Goal: Transaction & Acquisition: Book appointment/travel/reservation

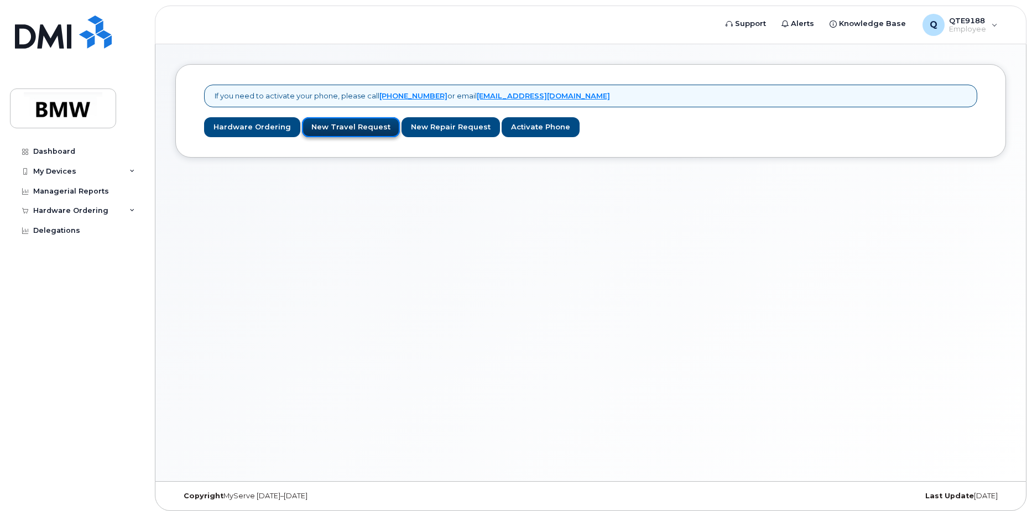
click at [354, 129] on link "New Travel Request" at bounding box center [351, 127] width 98 height 20
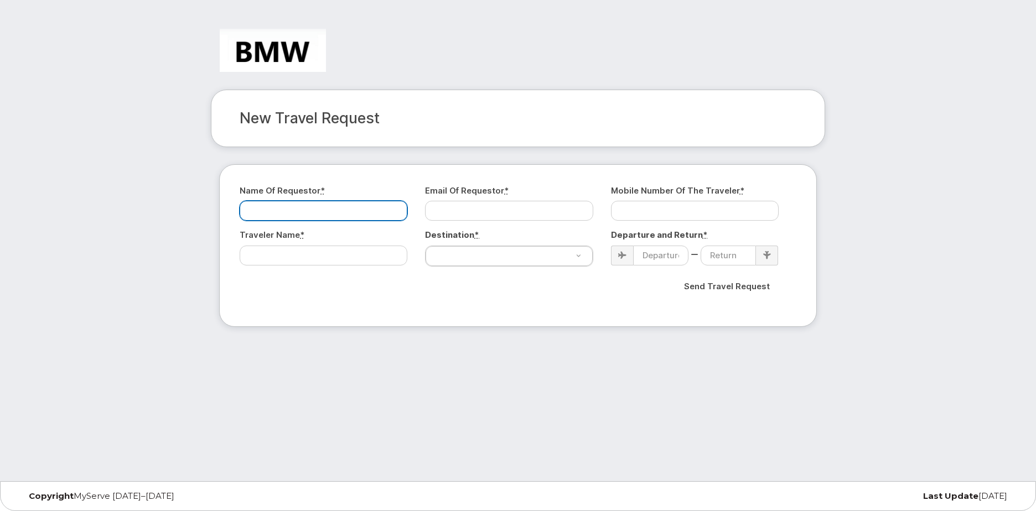
click at [320, 214] on input "Name of Requestor *" at bounding box center [324, 211] width 168 height 20
type input "James G Titta"
type input "James.Titta@bmwmc.com"
type input "8647654514"
type input "James Titta"
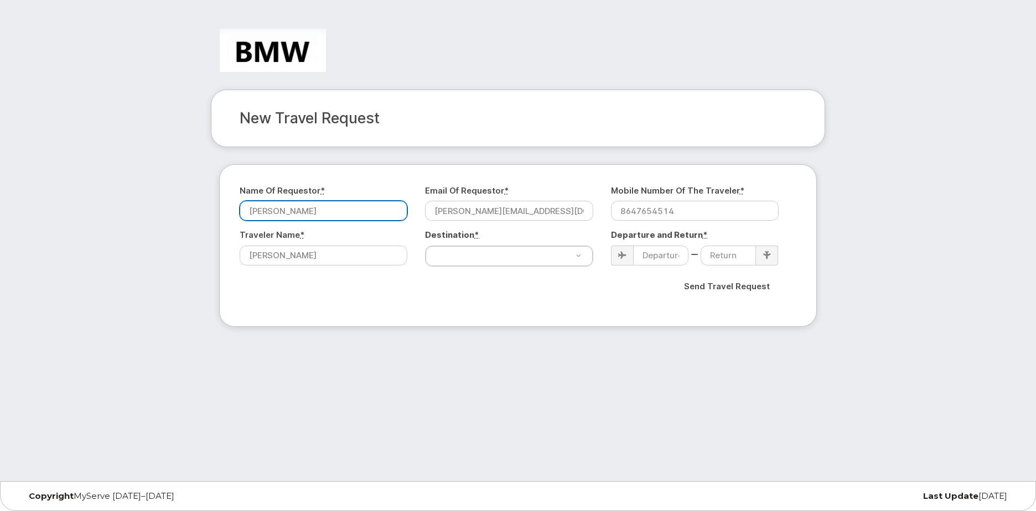
select select "Germany"
type input "2025-07-05"
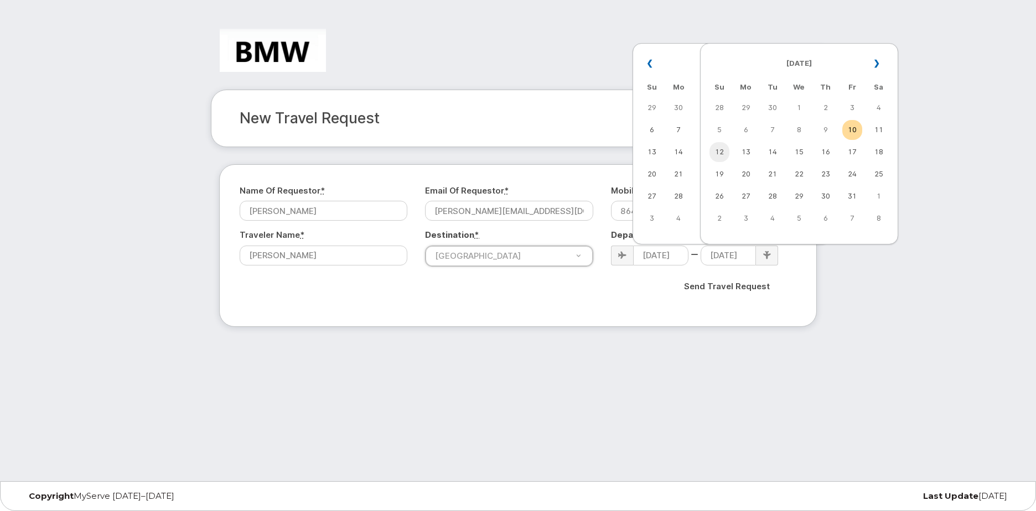
click at [719, 149] on td "12" at bounding box center [719, 152] width 20 height 20
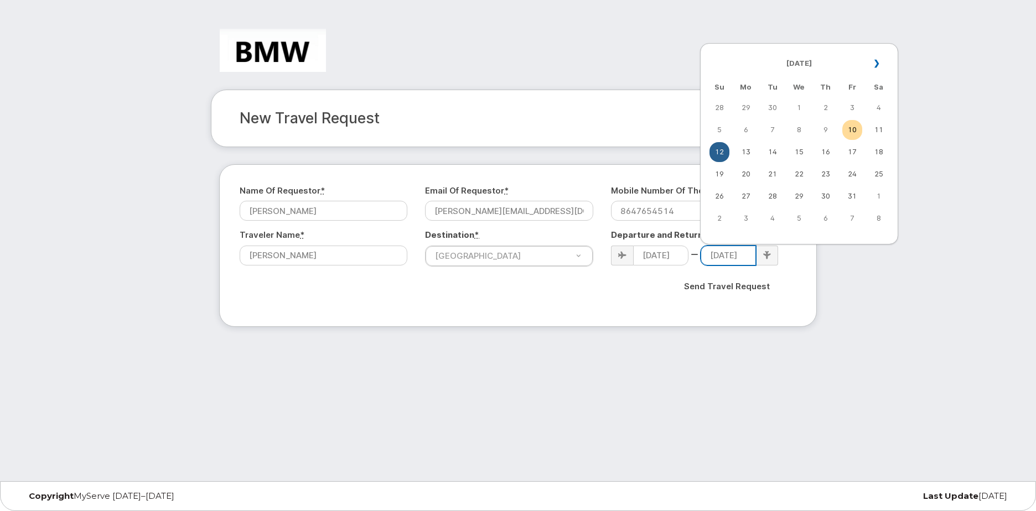
click at [748, 259] on input "2025-10-12" at bounding box center [727, 256] width 55 height 20
click at [851, 152] on td "17" at bounding box center [852, 152] width 20 height 20
type input "2025-10-17"
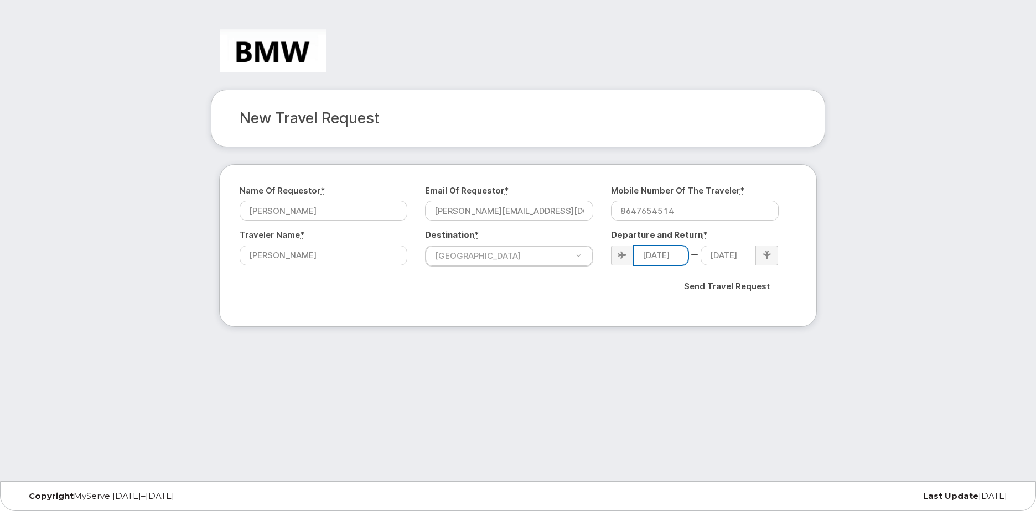
click at [673, 257] on input "2025-07-05" at bounding box center [660, 256] width 55 height 20
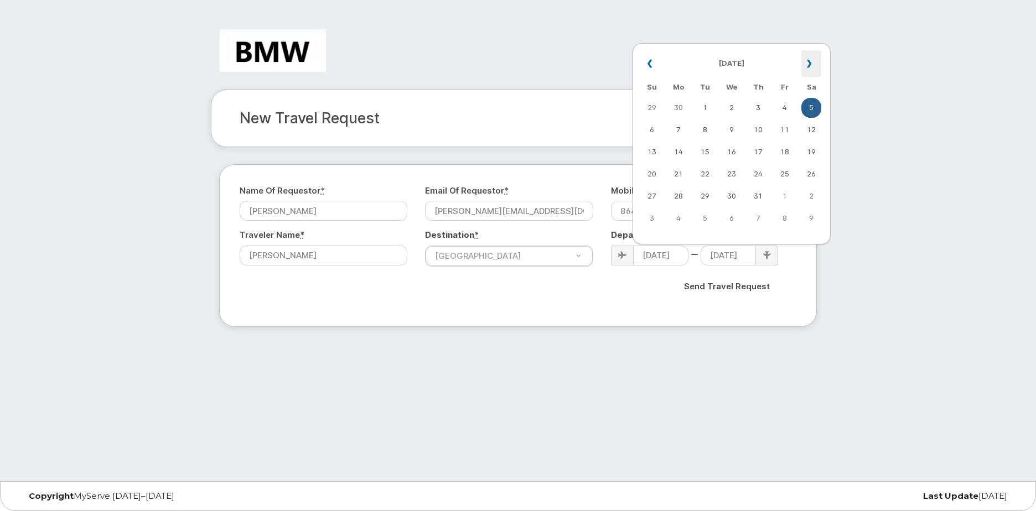
click at [810, 65] on th "»" at bounding box center [811, 63] width 20 height 27
click at [652, 156] on td "12" at bounding box center [652, 152] width 20 height 20
type input "2025-10-12"
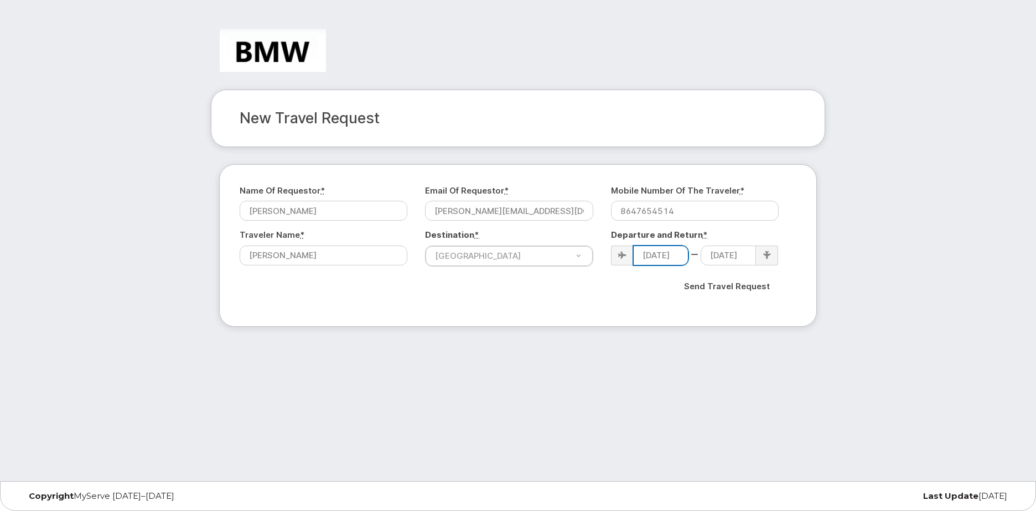
click at [674, 259] on input "2025-10-12" at bounding box center [660, 256] width 55 height 20
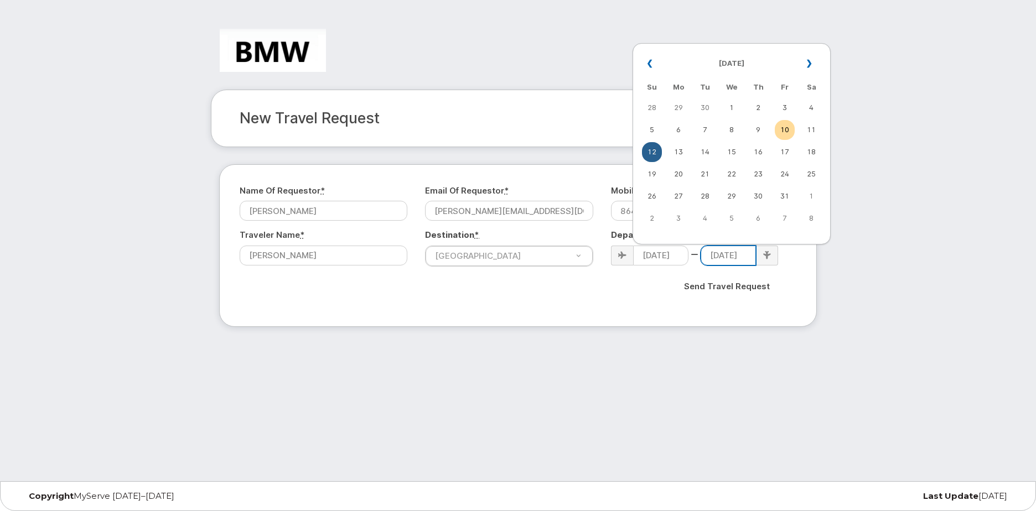
click at [729, 254] on input "2025-10-17" at bounding box center [727, 256] width 55 height 20
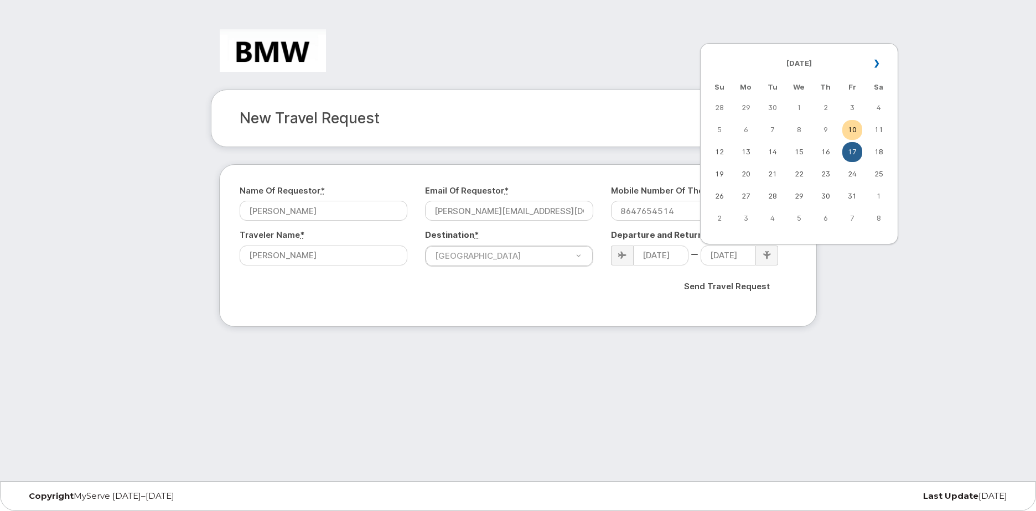
click at [539, 289] on div "Send Travel Request" at bounding box center [518, 287] width 540 height 24
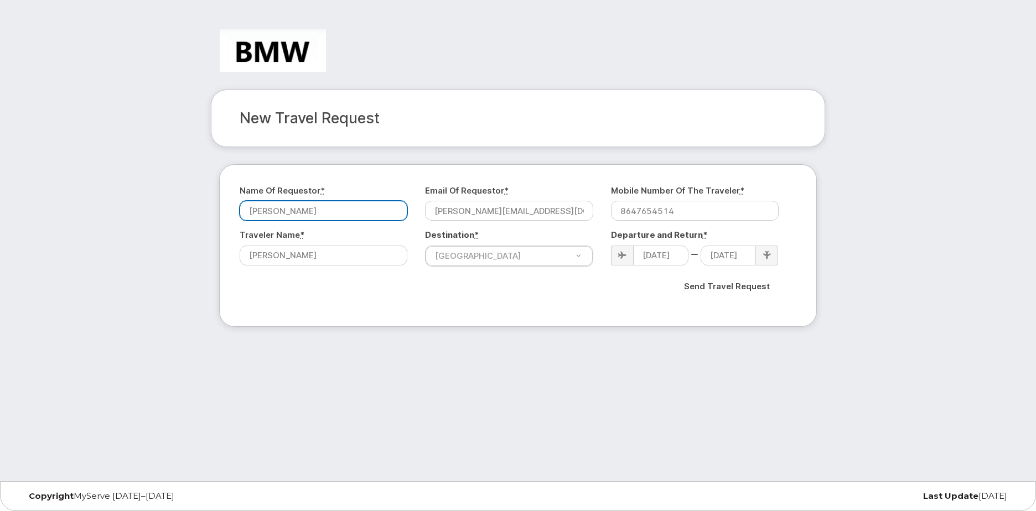
drag, startPoint x: 287, startPoint y: 214, endPoint x: 300, endPoint y: 211, distance: 13.6
click at [287, 213] on input "James G Titta" at bounding box center [324, 211] width 168 height 20
type input "James Titta"
click at [731, 289] on input "Send Travel Request" at bounding box center [726, 287] width 105 height 24
